Goal: Find specific page/section: Find specific page/section

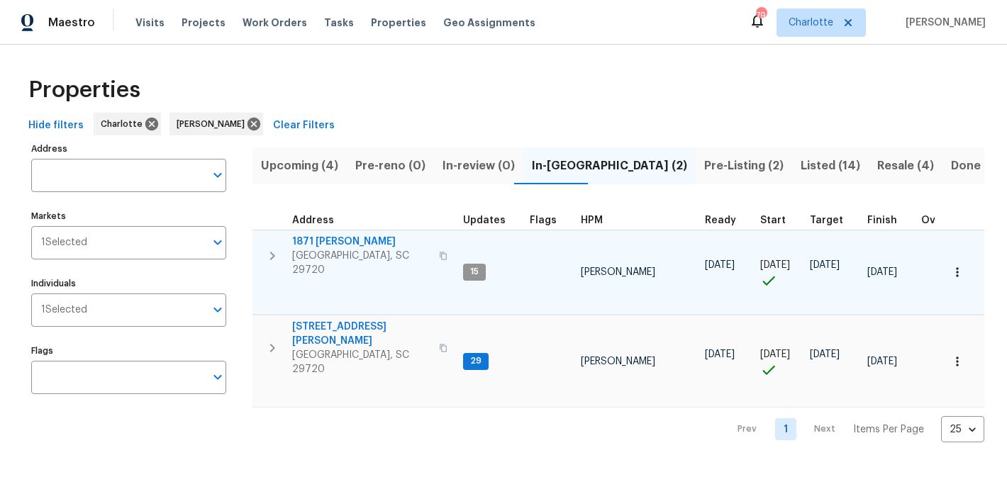
click at [329, 245] on span "1871 [PERSON_NAME]" at bounding box center [361, 242] width 138 height 14
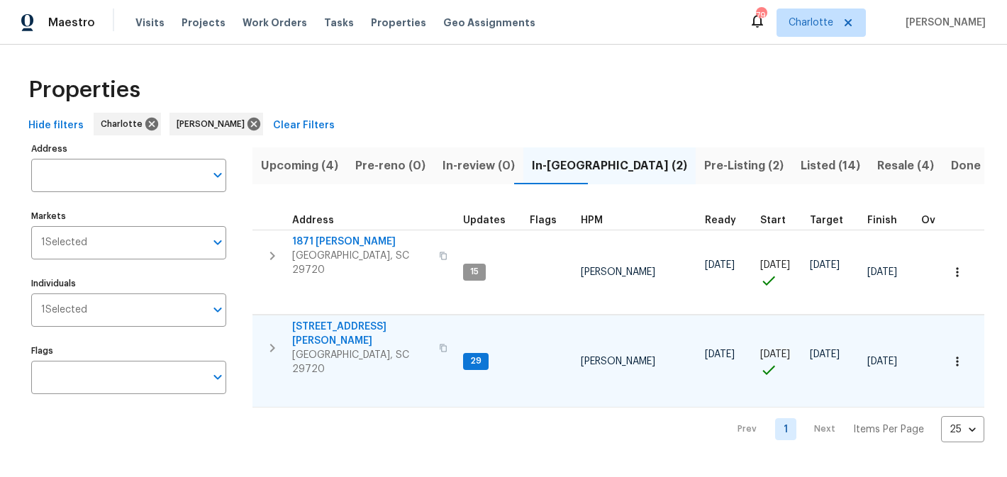
click at [311, 320] on span "[STREET_ADDRESS][PERSON_NAME]" at bounding box center [361, 334] width 138 height 28
